Goal: Transaction & Acquisition: Purchase product/service

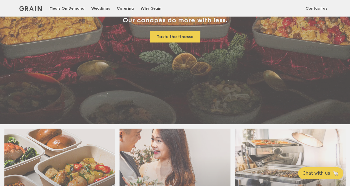
scroll to position [111, 0]
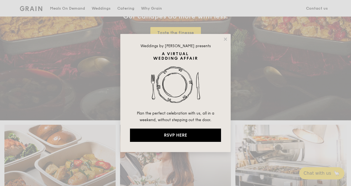
click at [223, 40] on div "Weddings by [PERSON_NAME] presents Plan the perfect celebration with us, all in…" at bounding box center [175, 93] width 111 height 118
click at [226, 37] on icon at bounding box center [225, 39] width 5 height 5
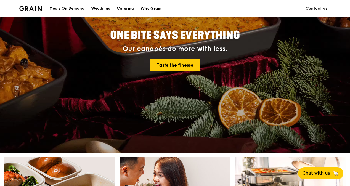
scroll to position [28, 0]
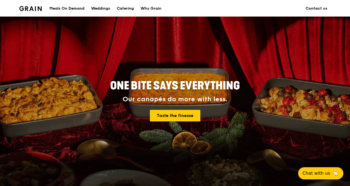
click at [77, 7] on div "Meals On Demand" at bounding box center [66, 8] width 35 height 17
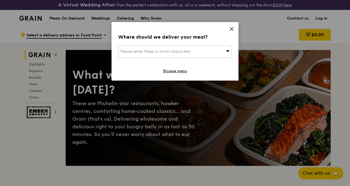
click at [234, 27] on icon at bounding box center [231, 29] width 5 height 5
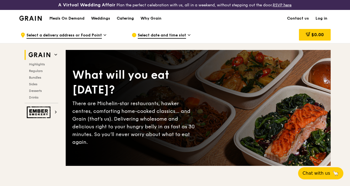
click at [132, 20] on div "Catering" at bounding box center [125, 18] width 17 height 17
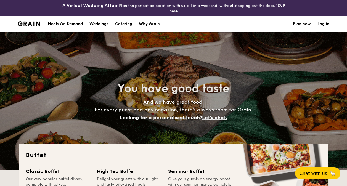
select select
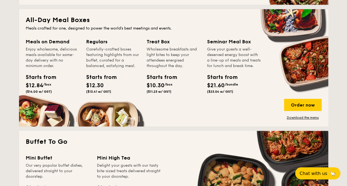
scroll to position [276, 0]
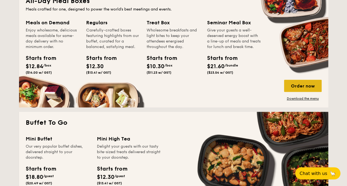
click at [303, 86] on div "Order now" at bounding box center [303, 86] width 38 height 12
